Goal: Check status: Check status

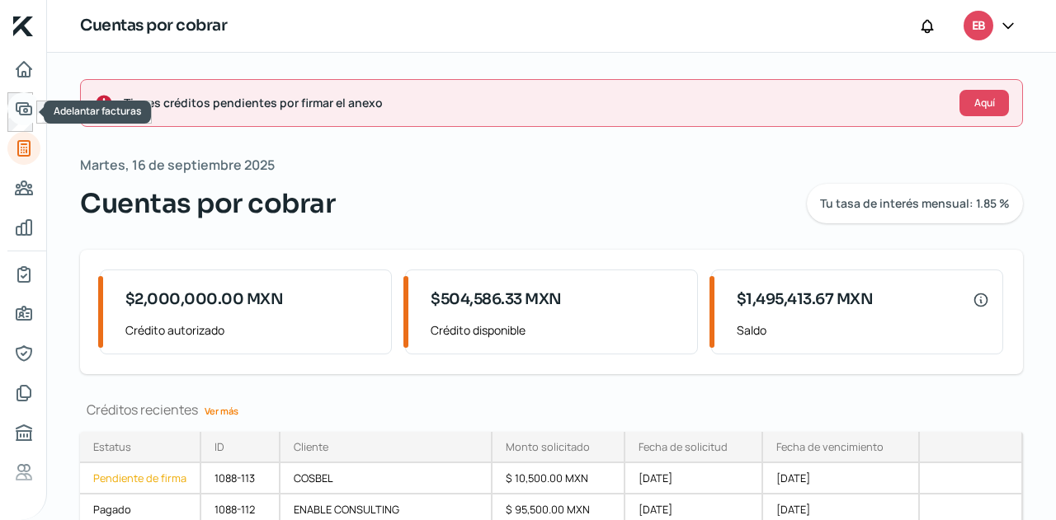
click at [11, 113] on link "Adelantar facturas" at bounding box center [23, 108] width 33 height 33
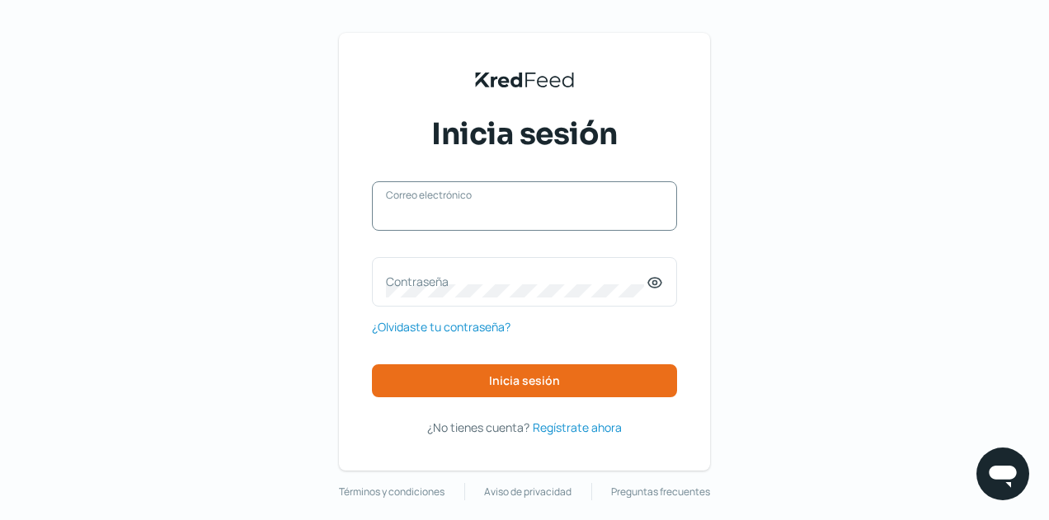
click at [464, 214] on input "Correo electrónico" at bounding box center [524, 214] width 277 height 15
type input "[EMAIL_ADDRESS][DOMAIN_NAME]"
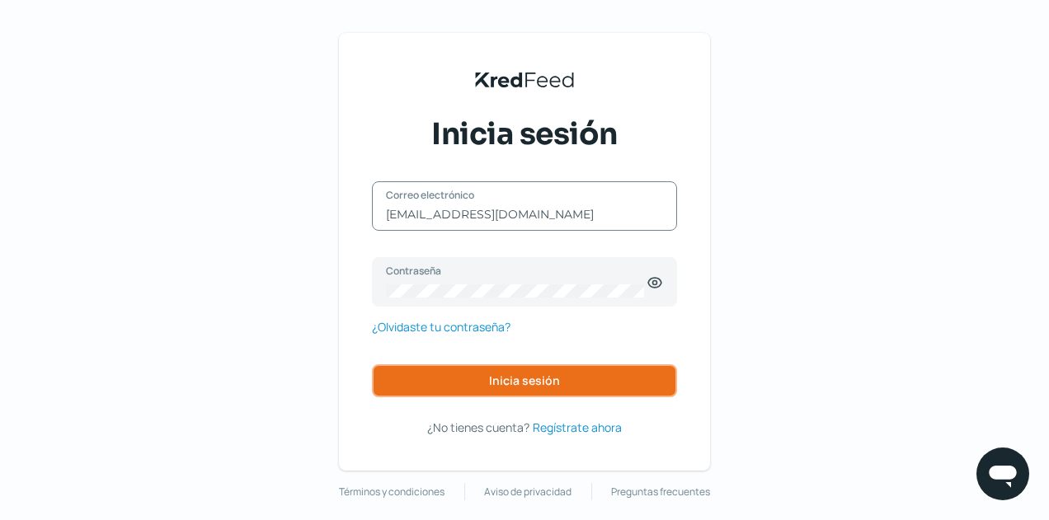
click at [515, 380] on span "Inicia sesión" at bounding box center [524, 381] width 71 height 12
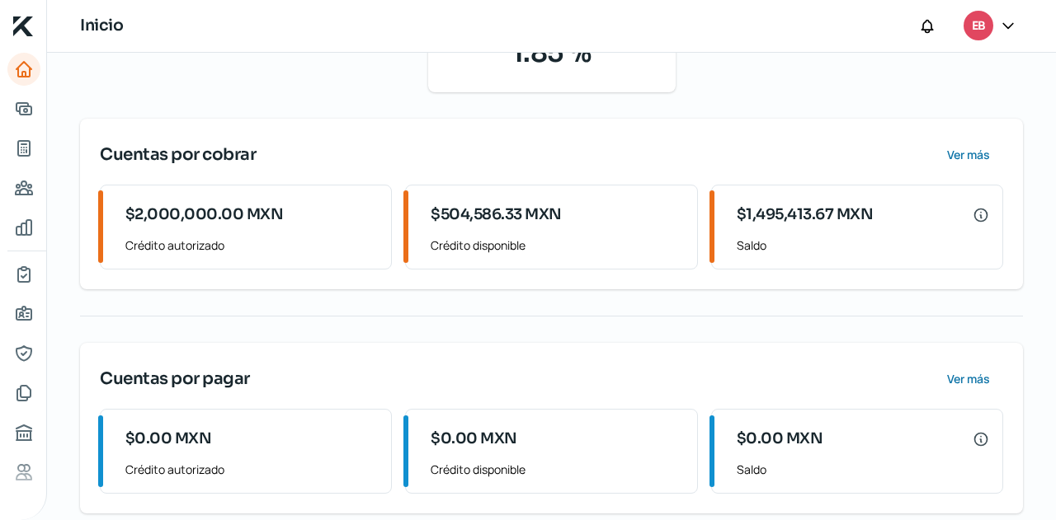
scroll to position [406, 0]
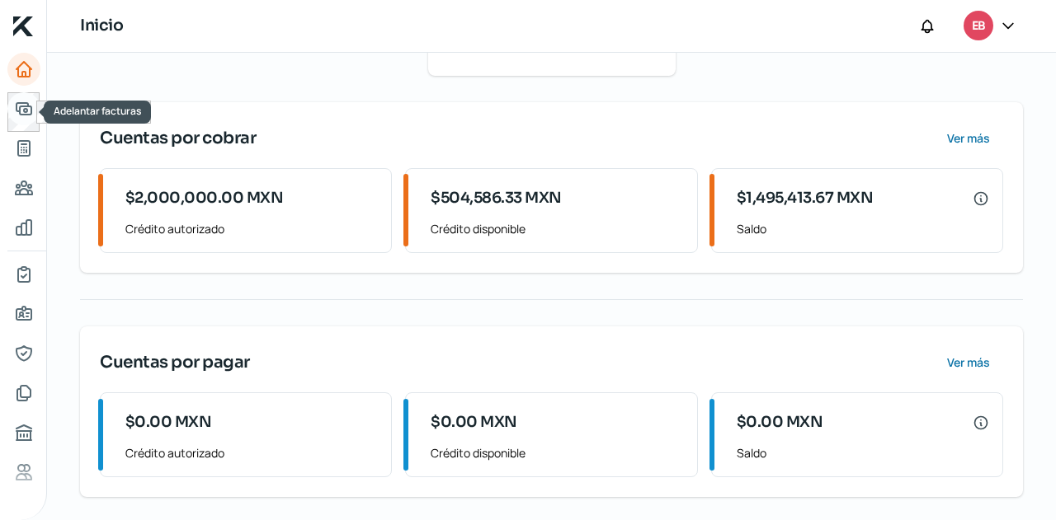
click at [16, 103] on icon "Adelantar facturas" at bounding box center [23, 109] width 15 height 12
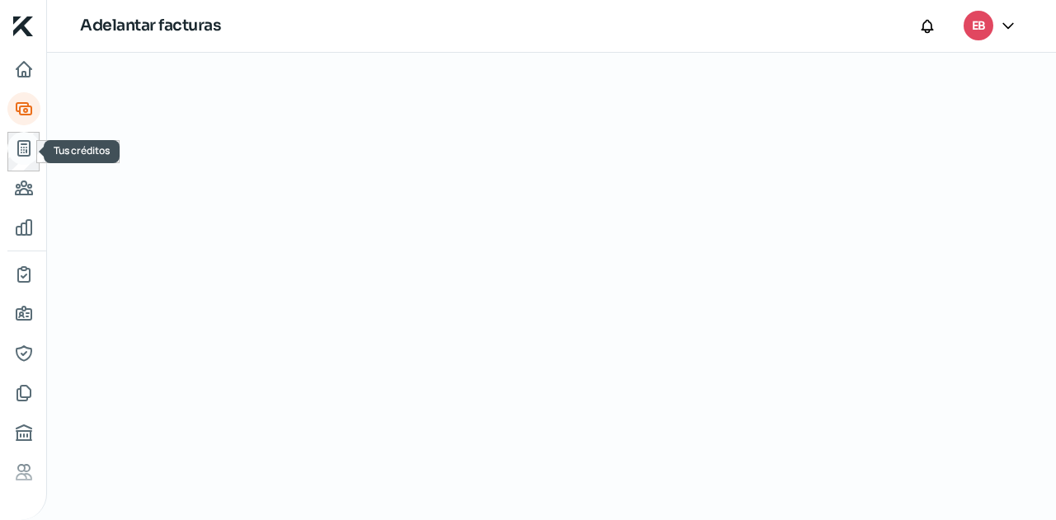
click at [16, 135] on link "Tus créditos" at bounding box center [23, 148] width 33 height 33
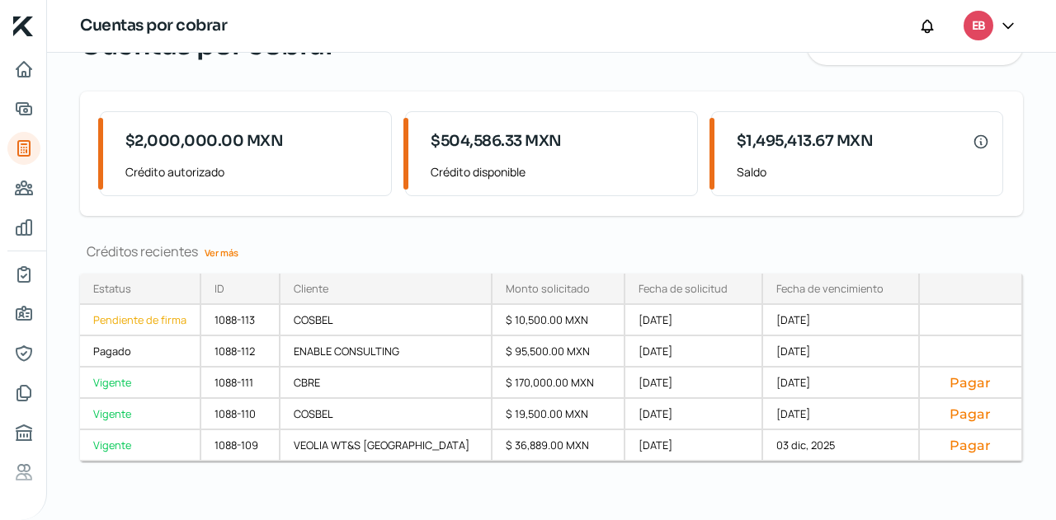
scroll to position [164, 0]
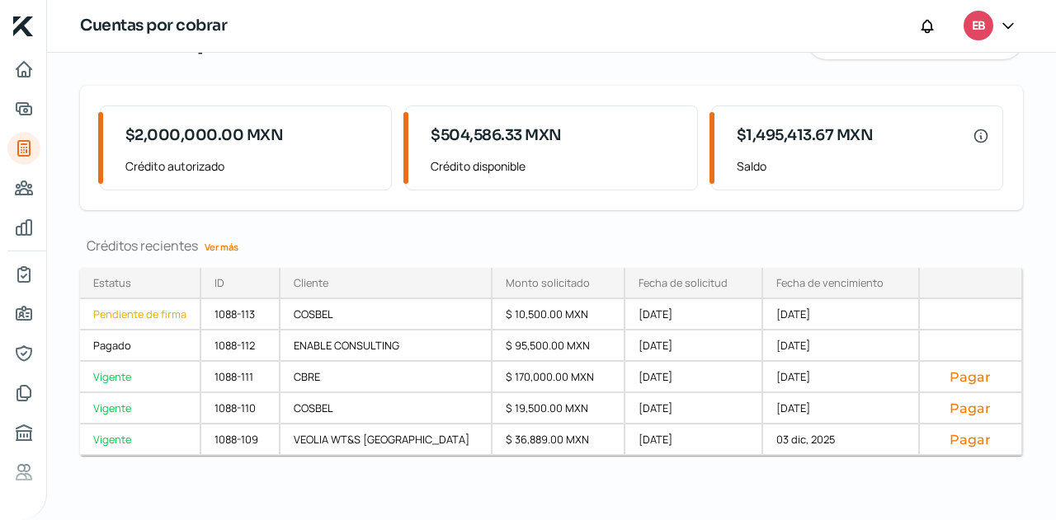
click at [226, 243] on link "Ver más" at bounding box center [221, 247] width 47 height 26
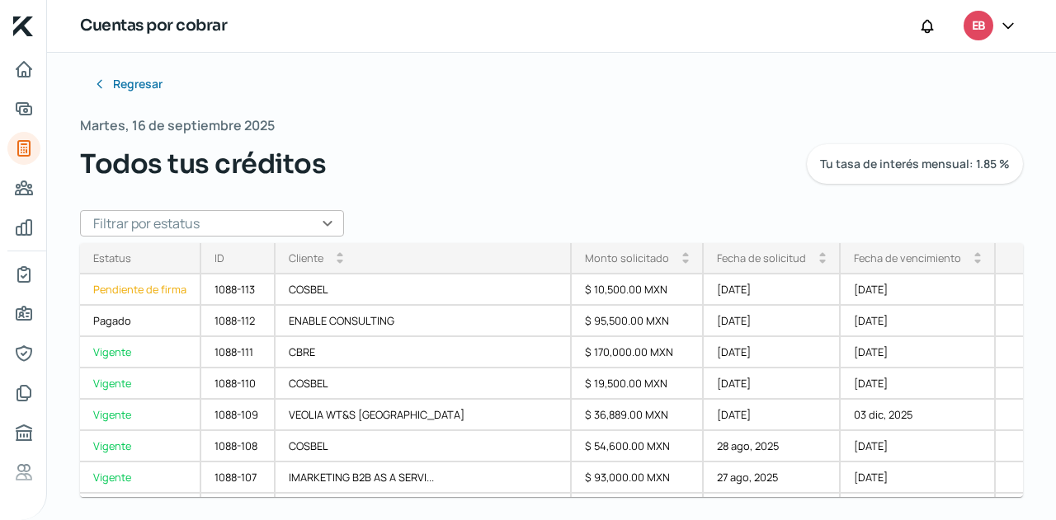
scroll to position [15, 0]
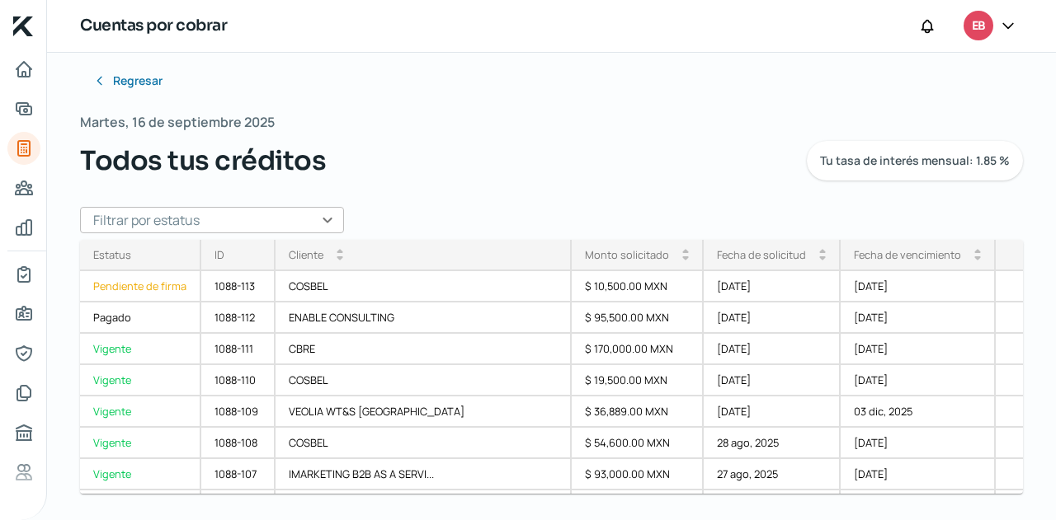
click at [854, 256] on div "Fecha de vencimiento" at bounding box center [907, 254] width 107 height 15
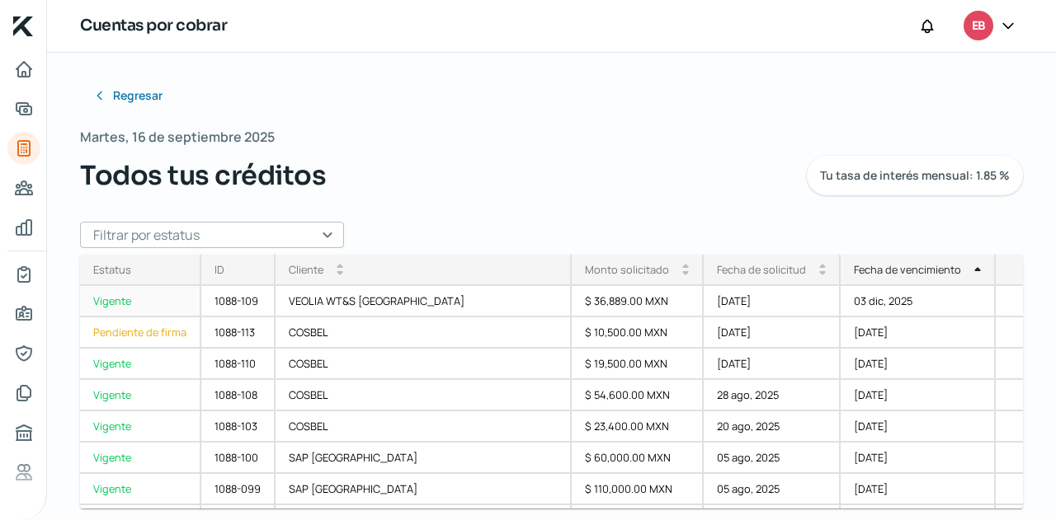
click at [854, 274] on div "Fecha de vencimiento" at bounding box center [907, 269] width 107 height 15
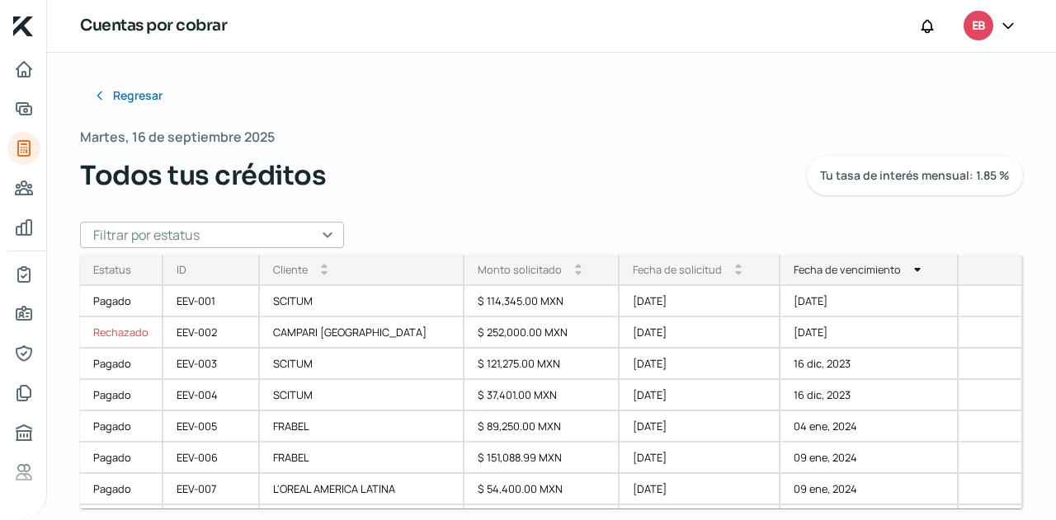
click at [233, 231] on input "text" at bounding box center [212, 235] width 264 height 26
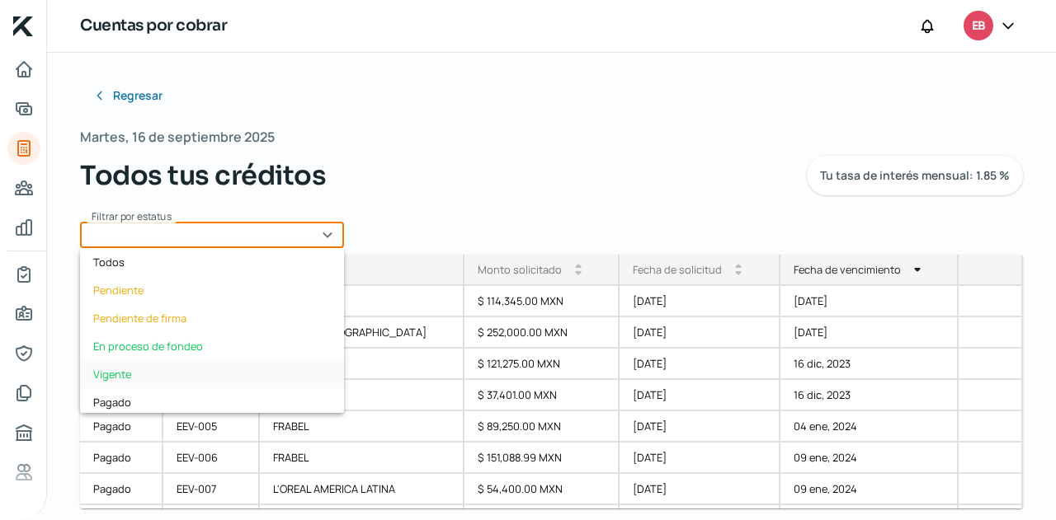
click at [143, 368] on div "Vigente" at bounding box center [212, 374] width 264 height 28
type input "Vigente"
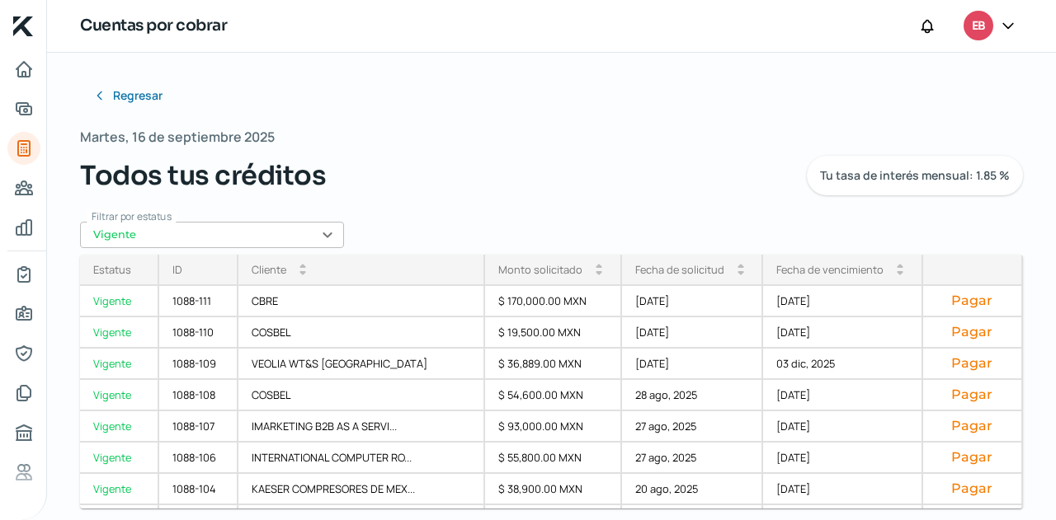
click at [829, 273] on div "Fecha de vencimiento" at bounding box center [829, 269] width 107 height 15
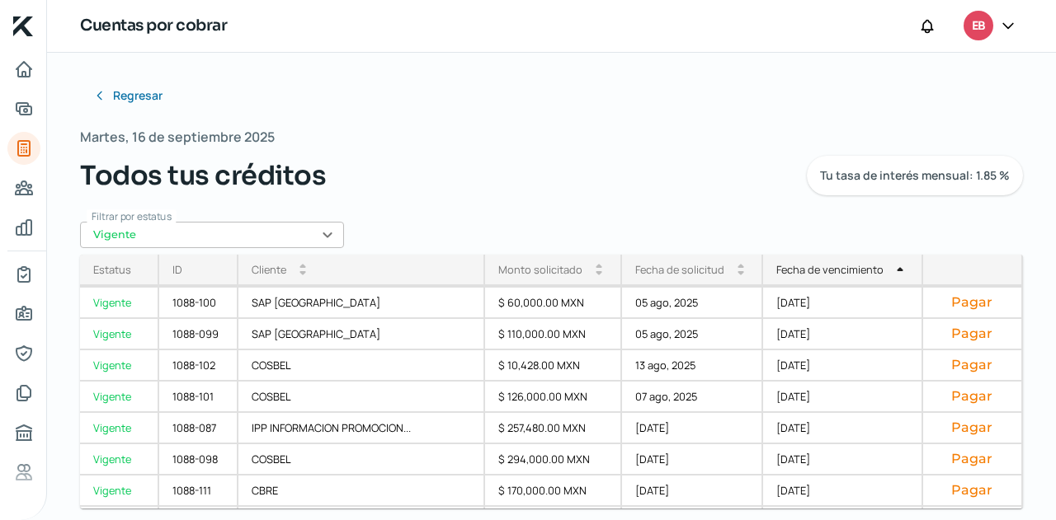
scroll to position [278, 0]
